Goal: Task Accomplishment & Management: Use online tool/utility

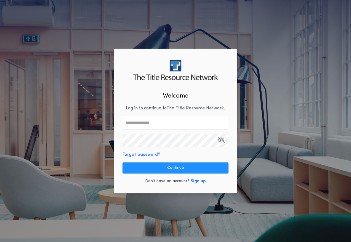
type input "**********"
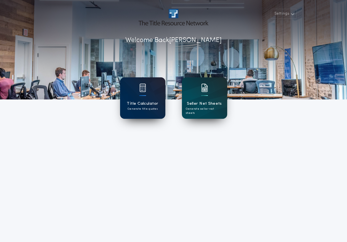
click at [148, 102] on h1 "Title Calculator" at bounding box center [142, 103] width 31 height 6
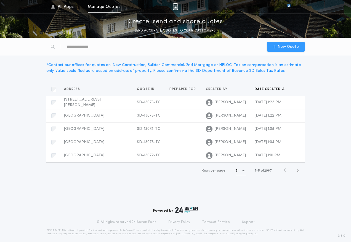
click at [286, 45] on span "New Quote" at bounding box center [288, 47] width 21 height 6
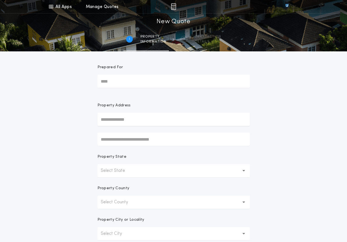
click at [149, 81] on input "Prepared For" at bounding box center [173, 81] width 152 height 13
type input "*****"
click at [135, 167] on button "Select State" at bounding box center [173, 170] width 152 height 13
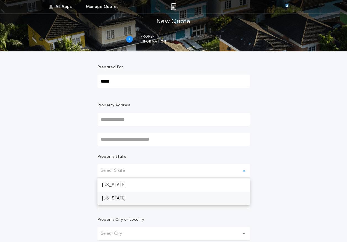
click at [123, 198] on p "[US_STATE]" at bounding box center [173, 198] width 152 height 13
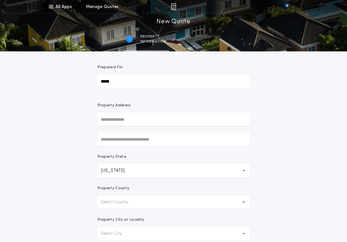
click at [142, 204] on button "Select County" at bounding box center [173, 201] width 152 height 13
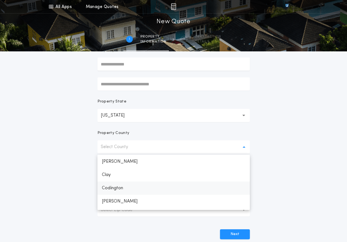
scroll to position [166, 0]
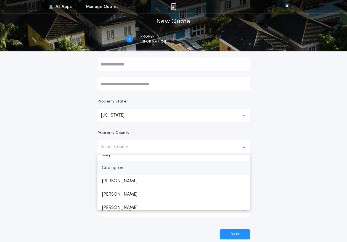
click at [113, 169] on p "Codington" at bounding box center [173, 167] width 152 height 13
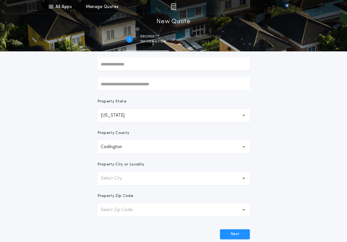
click at [134, 179] on button "Select City" at bounding box center [173, 178] width 152 height 13
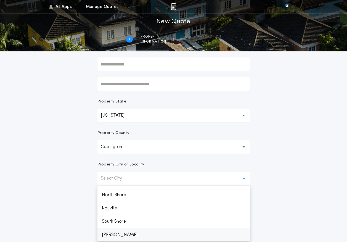
scroll to position [104, 0]
click at [124, 235] on p "[GEOGRAPHIC_DATA]" at bounding box center [173, 234] width 152 height 13
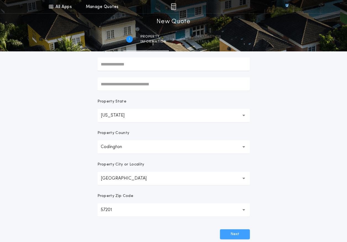
click at [231, 236] on button "Next" at bounding box center [235, 234] width 30 height 10
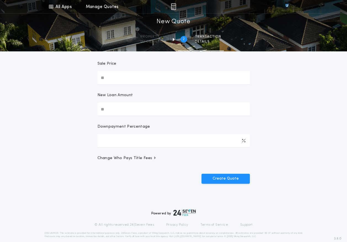
click at [123, 73] on input "Sale Price" at bounding box center [173, 77] width 152 height 13
type input "********"
click at [281, 139] on div "All Apps Title Calculator Seller Net Sheets Menu All Apps Manage Quotes 2 /2 Ne…" at bounding box center [173, 75] width 347 height 260
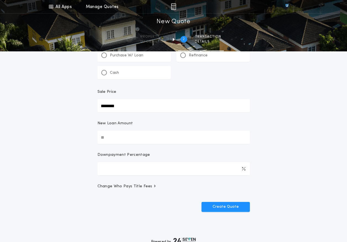
scroll to position [0, 0]
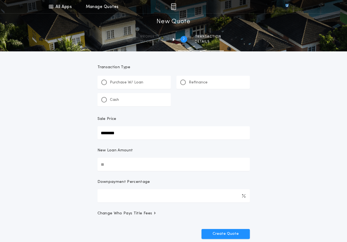
click at [129, 99] on div "Cash" at bounding box center [133, 99] width 73 height 13
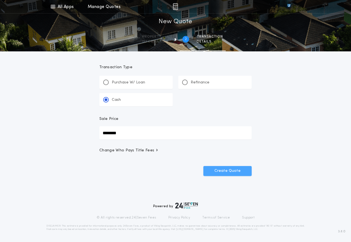
click at [228, 172] on button "Create Quote" at bounding box center [227, 171] width 48 height 10
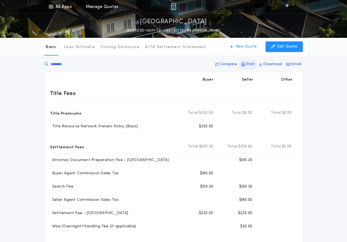
click at [253, 62] on p "Print" at bounding box center [250, 65] width 9 height 6
